Goal: Navigation & Orientation: Find specific page/section

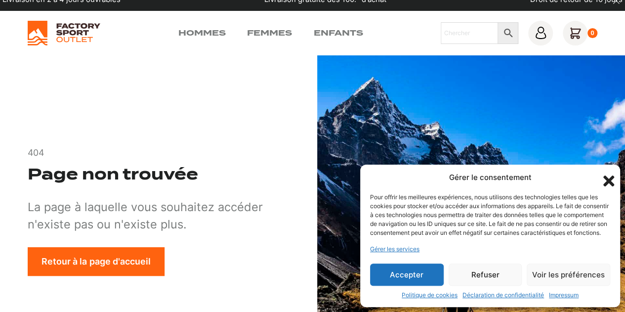
scroll to position [13, 0]
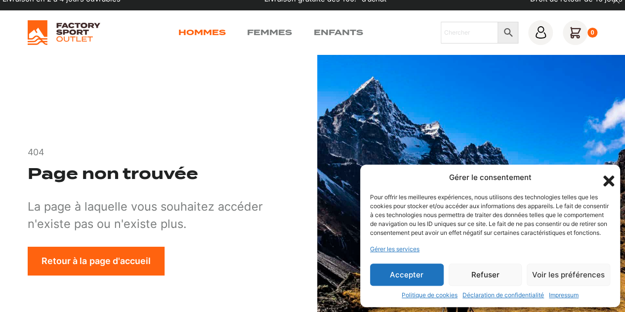
click at [219, 35] on link "Hommes" at bounding box center [201, 33] width 47 height 12
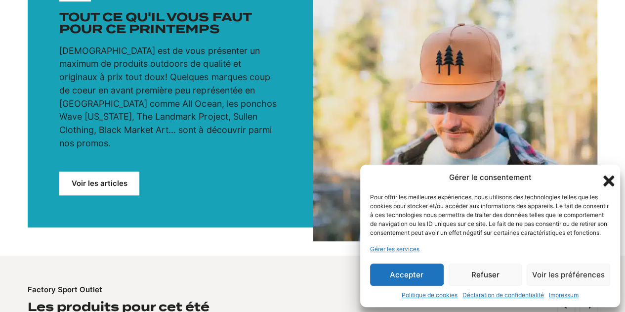
scroll to position [139, 0]
click at [480, 273] on button "Refuser" at bounding box center [485, 274] width 74 height 22
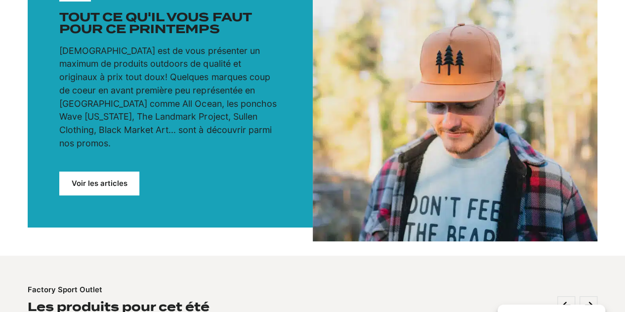
click at [480, 284] on div "Factory Sport Outlet Les produits pour cet été" at bounding box center [313, 299] width 570 height 31
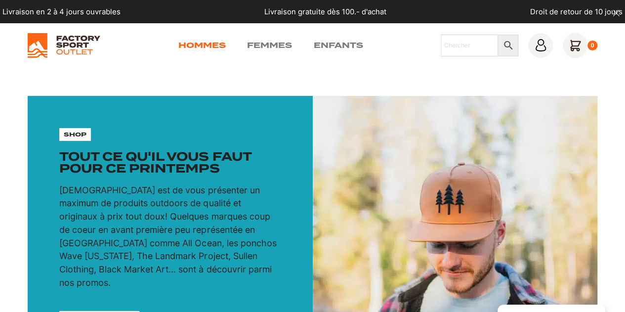
click at [210, 48] on link "Hommes" at bounding box center [201, 45] width 47 height 12
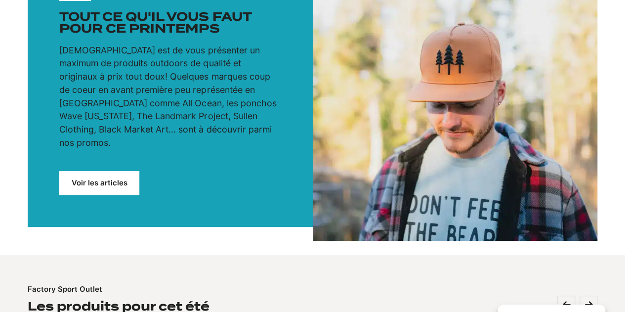
scroll to position [171, 0]
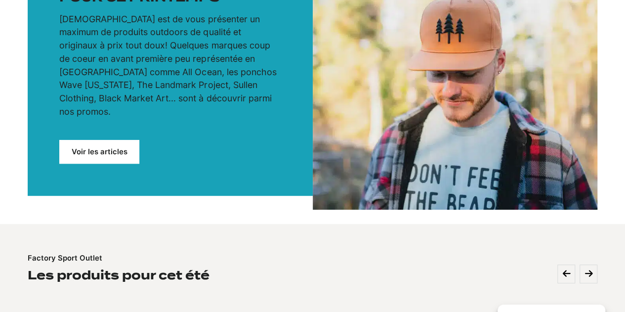
click at [84, 151] on link "Voir les articles" at bounding box center [99, 152] width 80 height 24
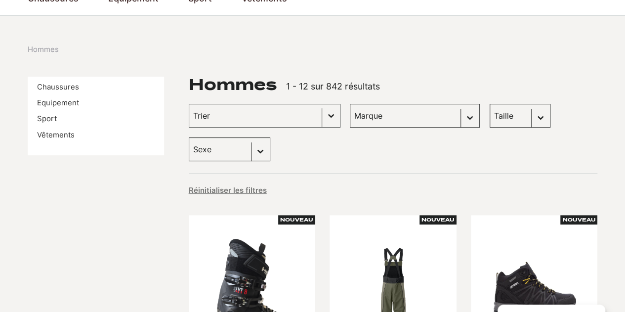
scroll to position [86, 0]
click at [57, 100] on link "Equipement" at bounding box center [58, 102] width 42 height 9
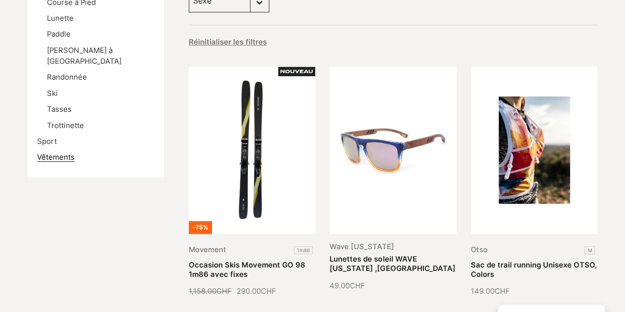
scroll to position [235, 0]
click at [57, 153] on link "Vêtements" at bounding box center [56, 157] width 38 height 9
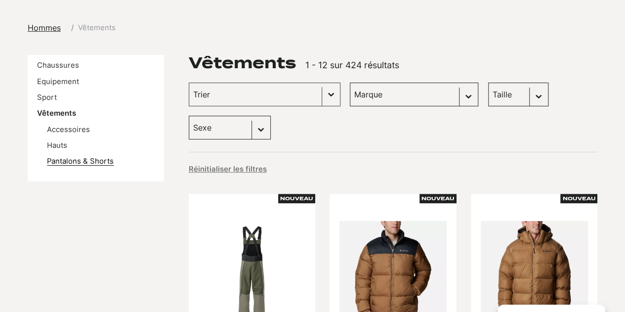
scroll to position [108, 0]
click at [61, 148] on link "Hauts" at bounding box center [57, 145] width 20 height 9
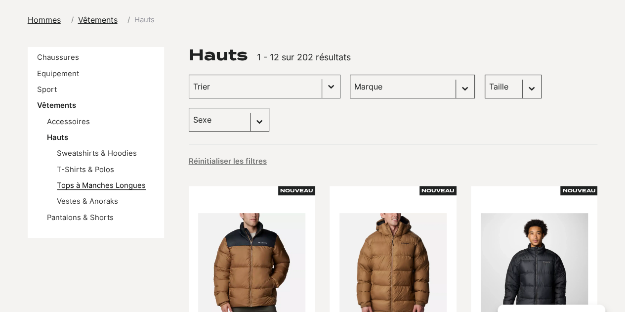
scroll to position [116, 0]
click at [94, 204] on link "Vestes & Anoraks" at bounding box center [87, 201] width 61 height 9
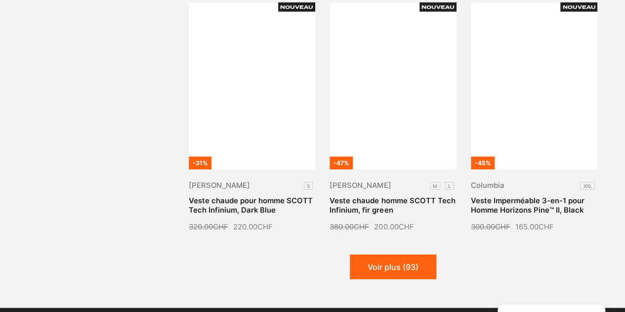
scroll to position [1063, 0]
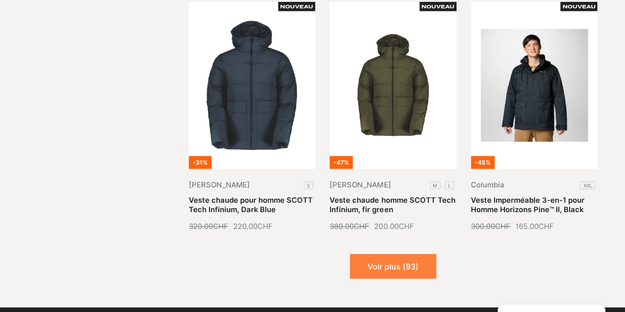
click at [377, 254] on button "Voir plus (93)" at bounding box center [393, 266] width 86 height 25
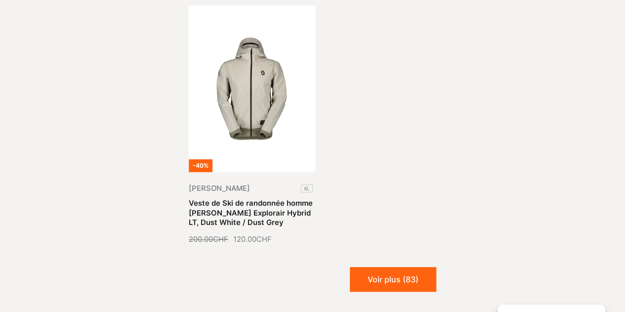
scroll to position [2079, 0]
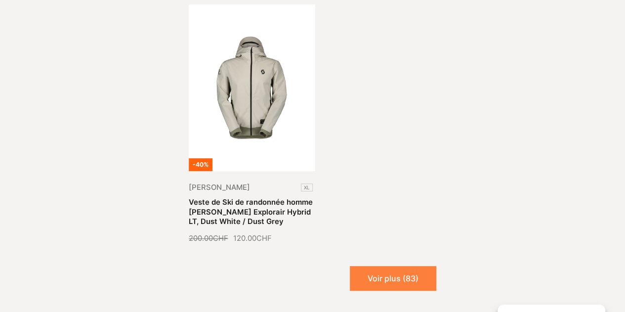
click at [382, 266] on button "Voir plus (83)" at bounding box center [393, 278] width 86 height 25
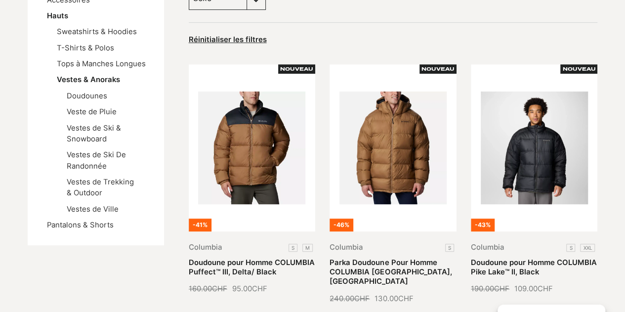
scroll to position [238, 0]
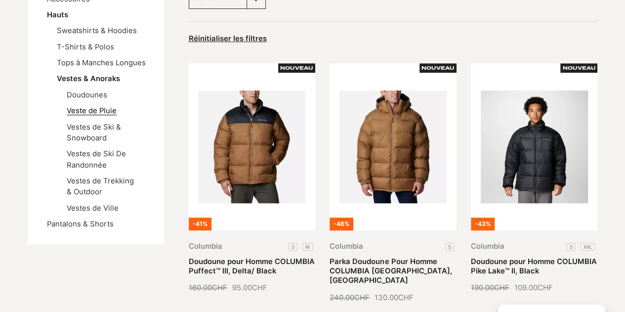
click at [108, 110] on link "Veste de Pluie" at bounding box center [92, 110] width 50 height 9
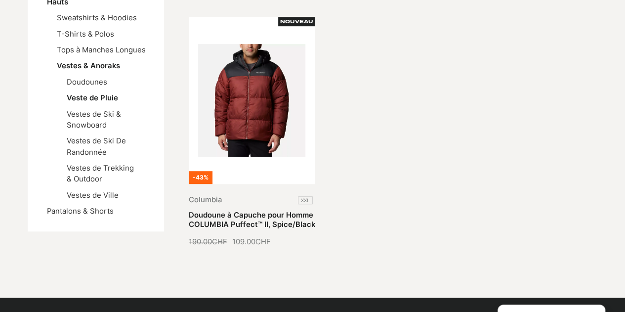
scroll to position [252, 0]
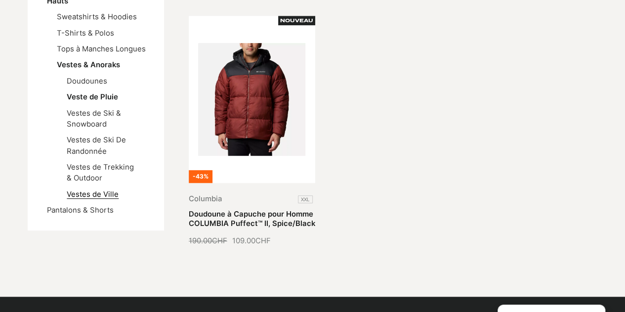
click at [103, 197] on link "Vestes de Ville" at bounding box center [93, 194] width 52 height 9
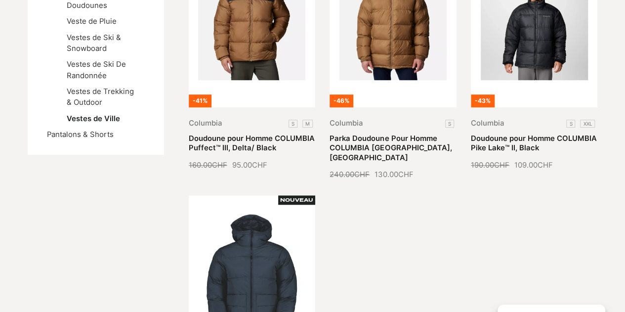
scroll to position [327, 0]
click at [101, 92] on link "Vestes de Trekking & Outdoor" at bounding box center [100, 97] width 67 height 20
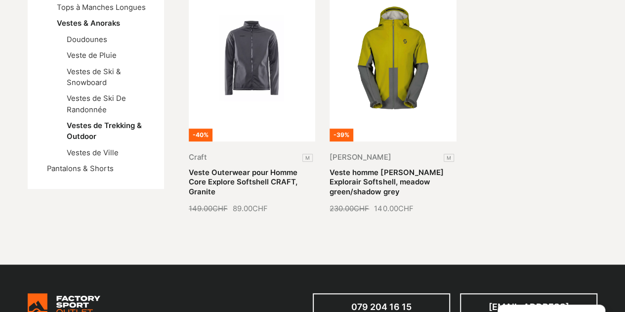
scroll to position [294, 0]
